Goal: Understand process/instructions: Learn how to perform a task or action

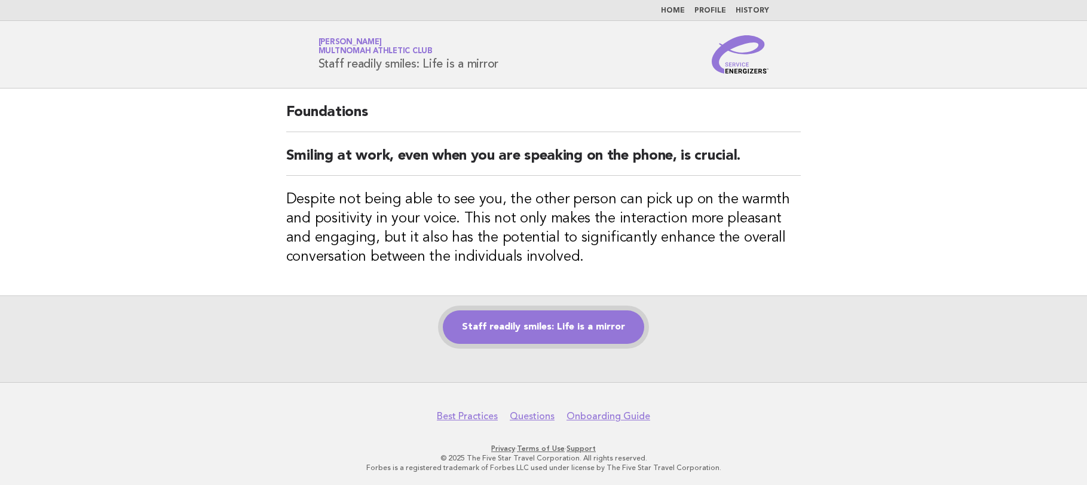
click at [567, 332] on link "Staff readily smiles: Life is a mirror" at bounding box center [543, 326] width 201 height 33
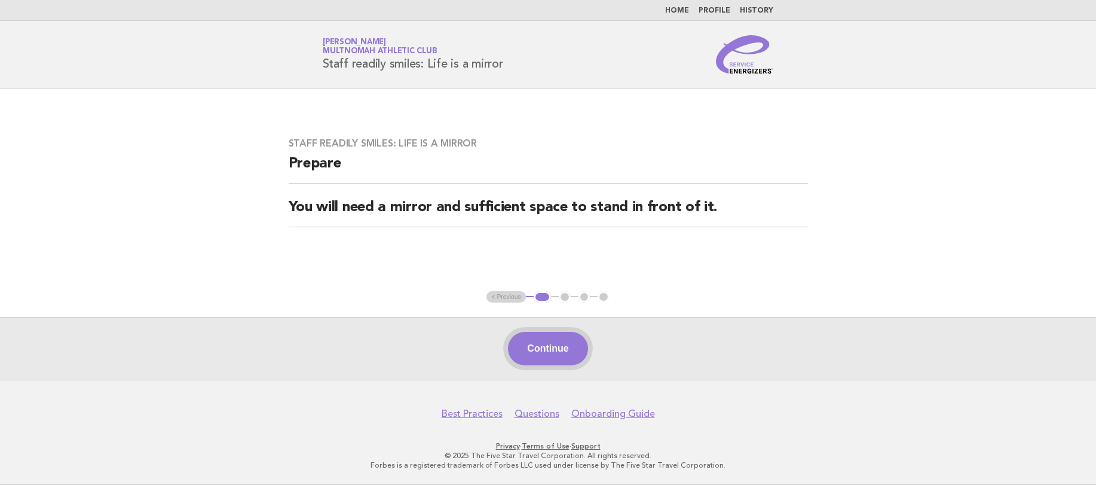
click at [571, 341] on button "Continue" at bounding box center [548, 348] width 80 height 33
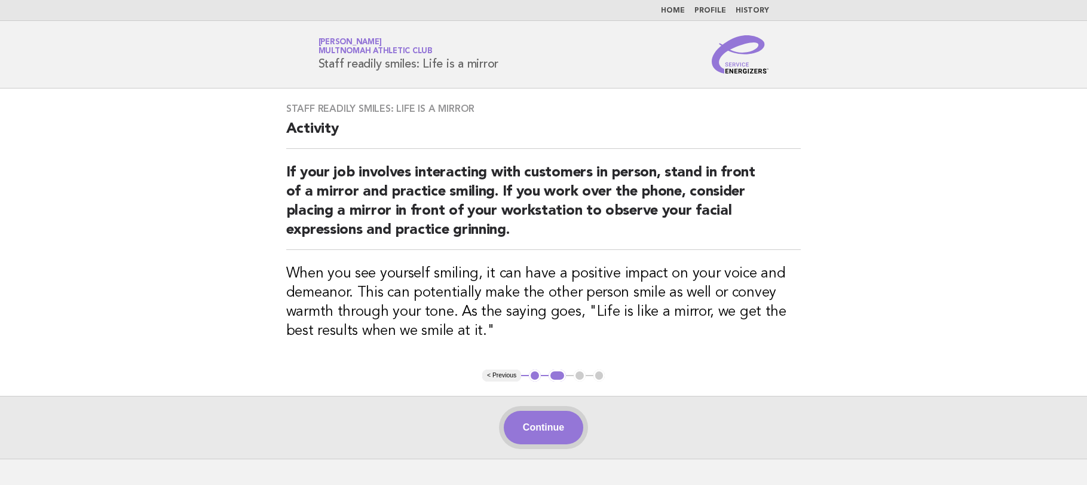
click at [534, 431] on button "Continue" at bounding box center [544, 427] width 80 height 33
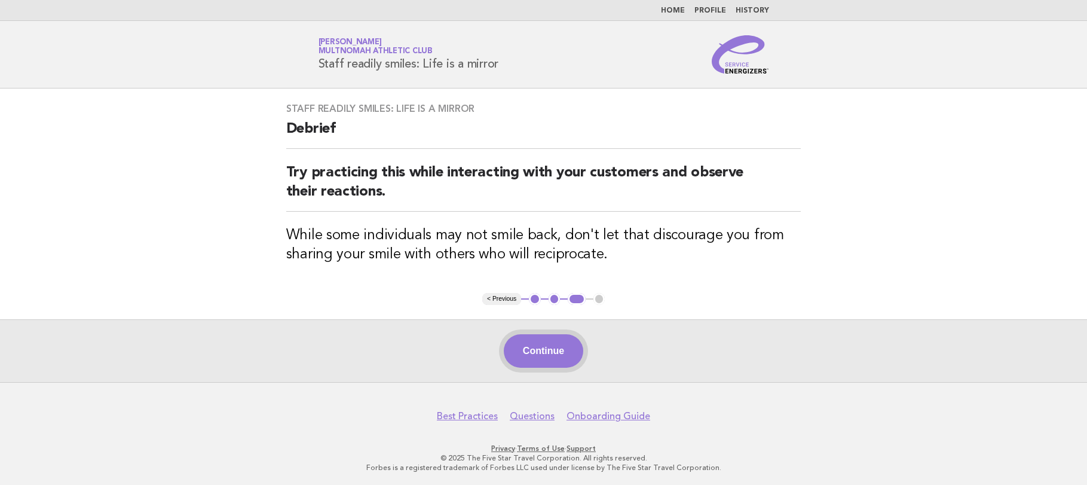
click at [544, 348] on button "Continue" at bounding box center [544, 350] width 80 height 33
